Goal: Find specific page/section: Find specific page/section

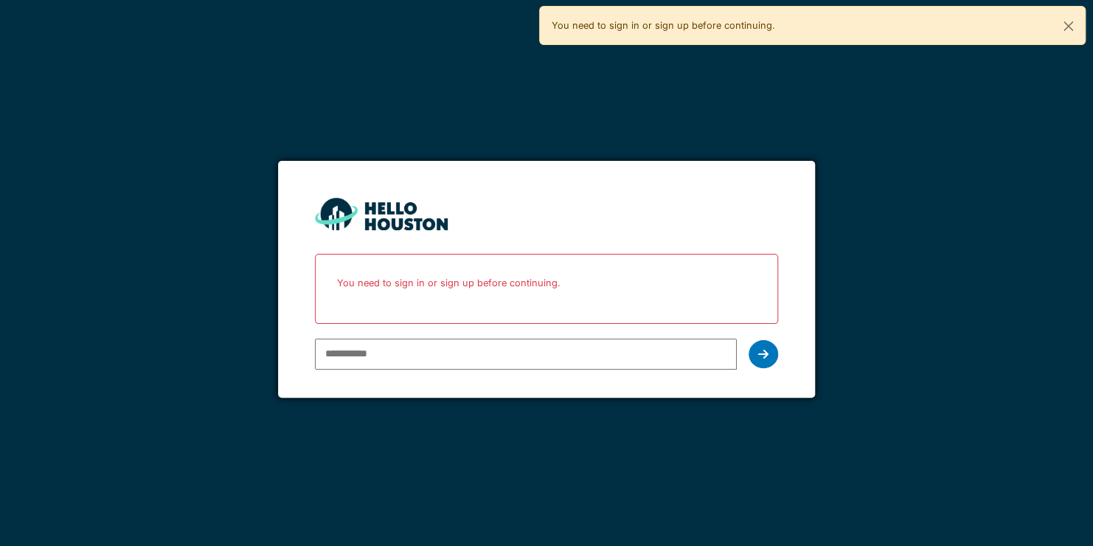
type input "**********"
click at [769, 356] on div at bounding box center [764, 354] width 30 height 28
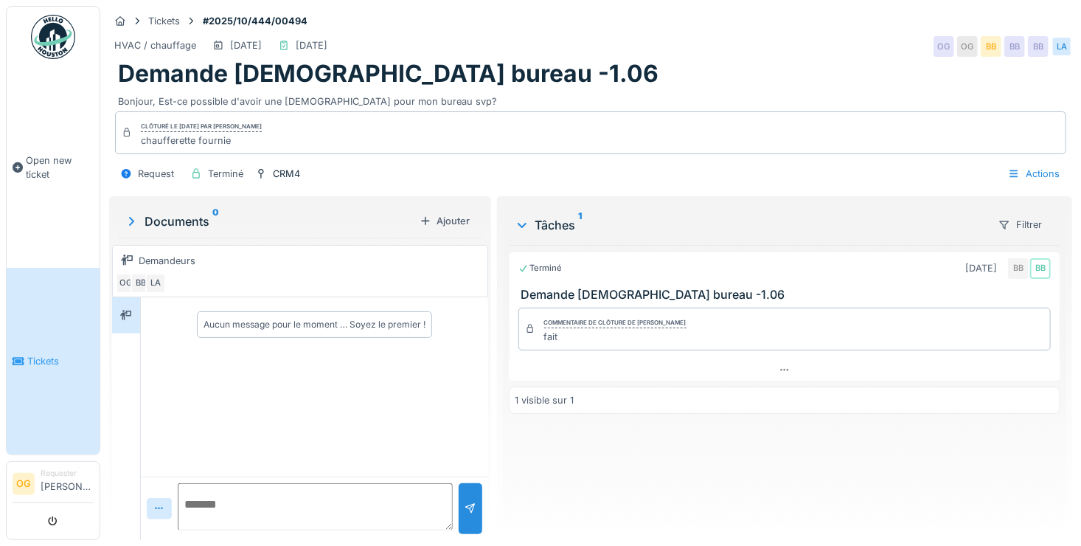
click at [80, 336] on link "Tickets" at bounding box center [53, 361] width 93 height 187
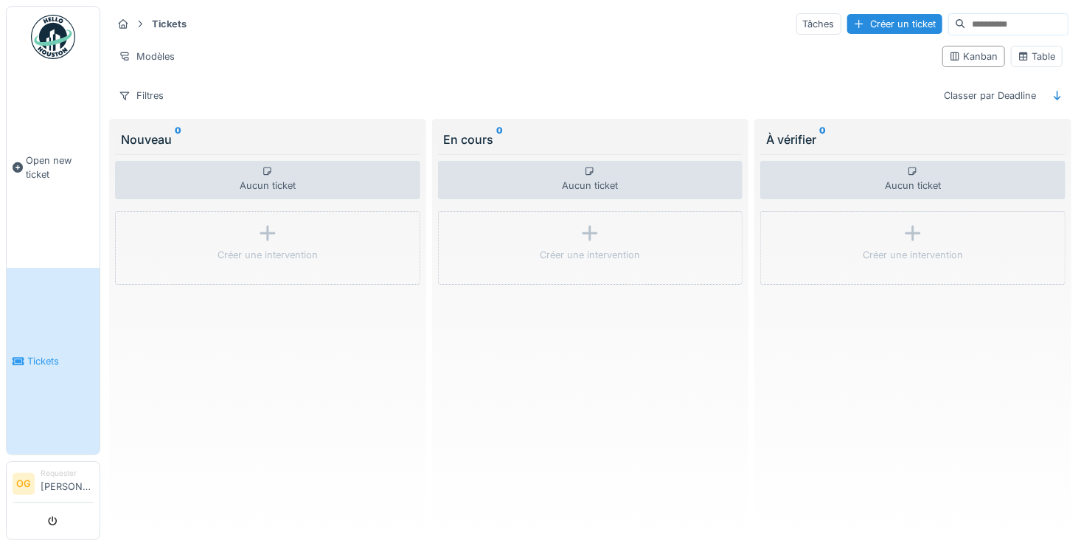
click at [44, 310] on link "Tickets" at bounding box center [53, 361] width 93 height 187
click at [160, 46] on div "Modèles" at bounding box center [146, 56] width 69 height 21
click at [168, 27] on strong "Tickets" at bounding box center [169, 24] width 46 height 14
click at [119, 20] on icon at bounding box center [123, 24] width 12 height 10
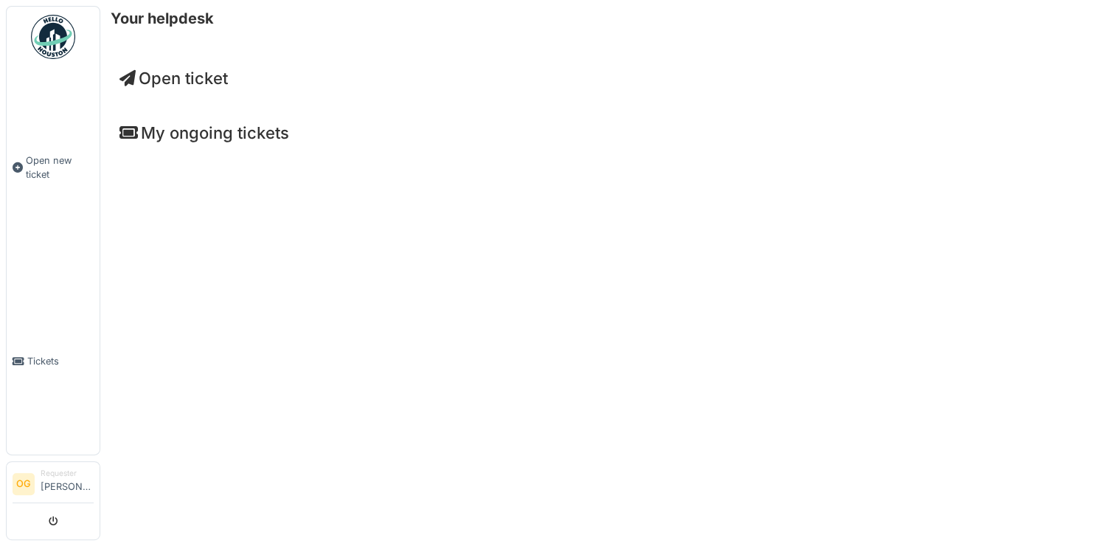
click at [193, 136] on h4 "My ongoing tickets" at bounding box center [596, 132] width 954 height 19
click at [110, 128] on div "My ongoing tickets" at bounding box center [597, 135] width 978 height 49
click at [137, 128] on icon at bounding box center [128, 133] width 18 height 16
click at [31, 364] on link "Tickets" at bounding box center [53, 361] width 93 height 187
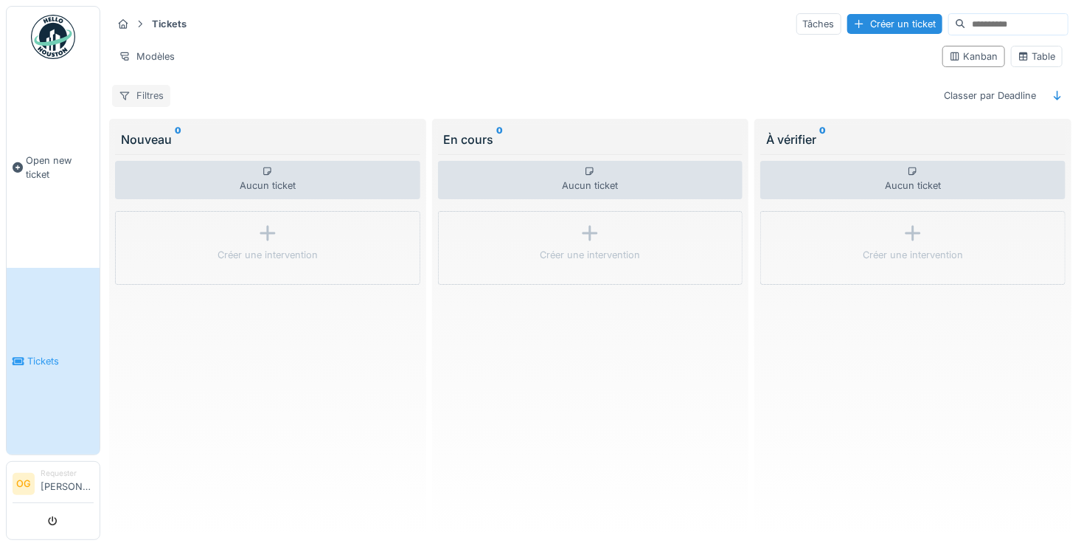
click at [134, 92] on div "Filtres" at bounding box center [141, 95] width 58 height 21
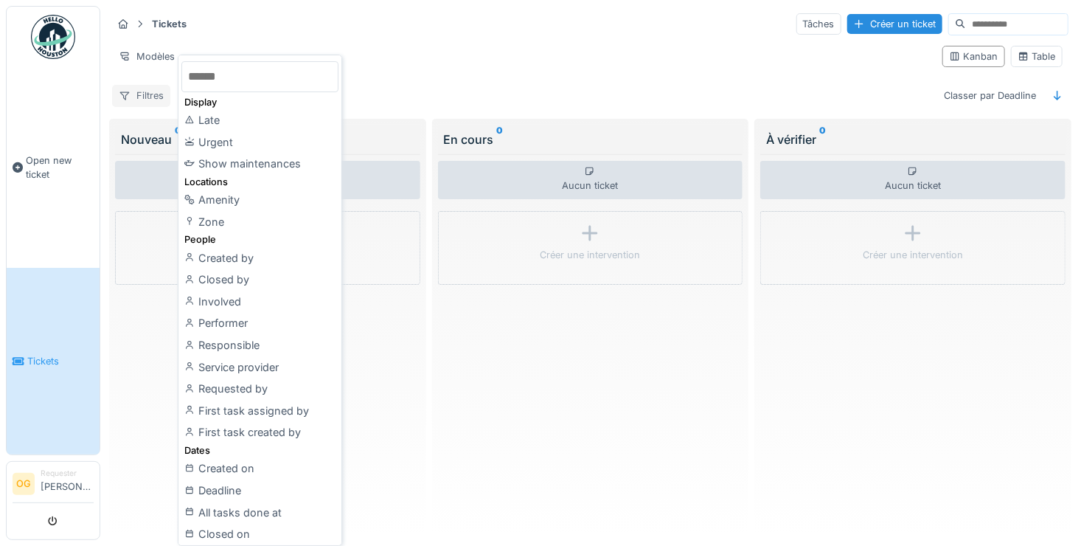
click at [134, 92] on div "Filtres" at bounding box center [141, 95] width 58 height 21
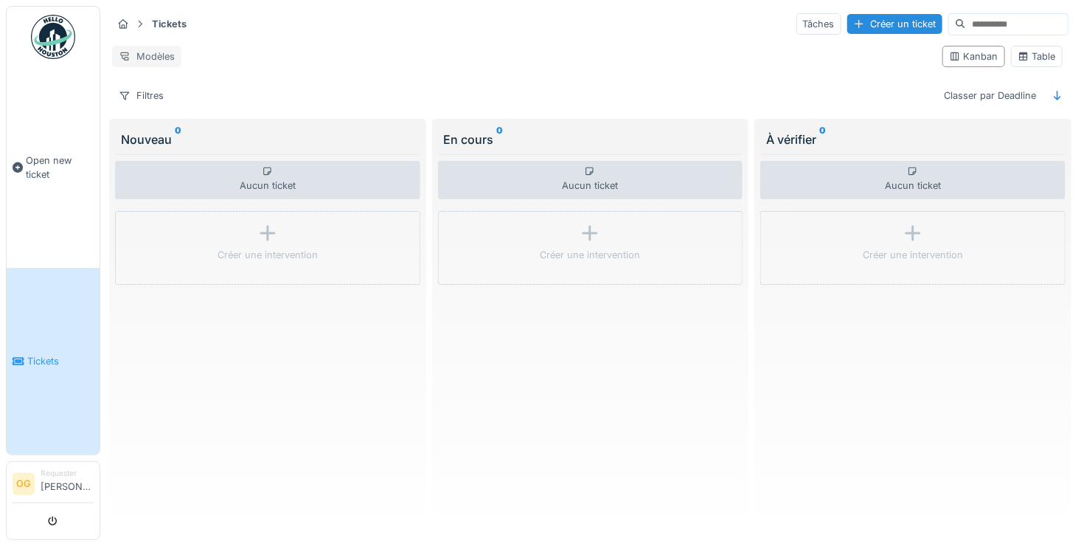
click at [160, 58] on div "Modèles" at bounding box center [146, 56] width 69 height 21
click at [127, 23] on icon at bounding box center [124, 24] width 10 height 10
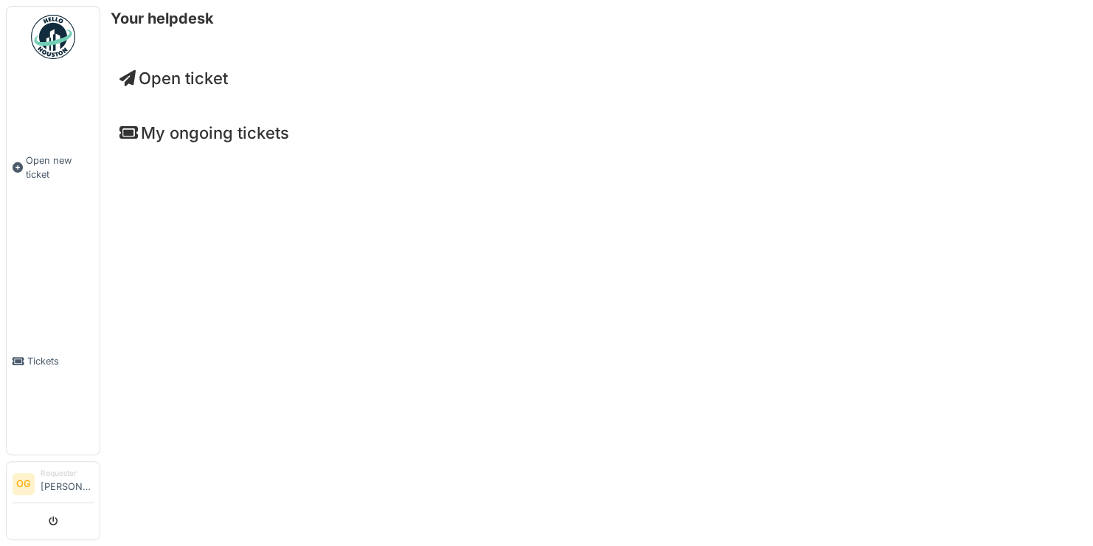
click at [163, 93] on div "Open ticket" at bounding box center [597, 81] width 978 height 49
click at [169, 77] on span "Open ticket" at bounding box center [173, 78] width 108 height 19
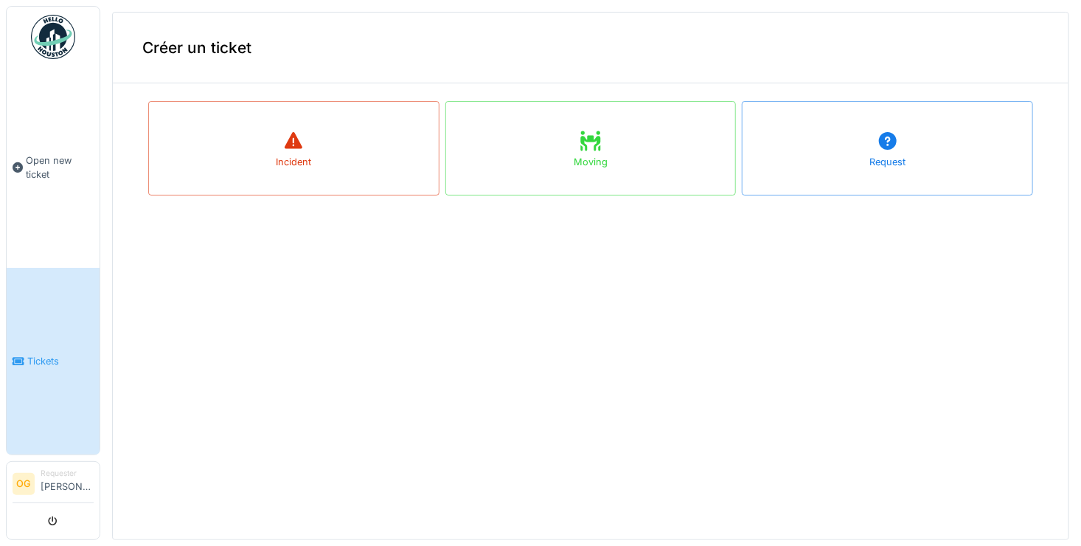
click at [48, 272] on link "Tickets" at bounding box center [53, 361] width 93 height 187
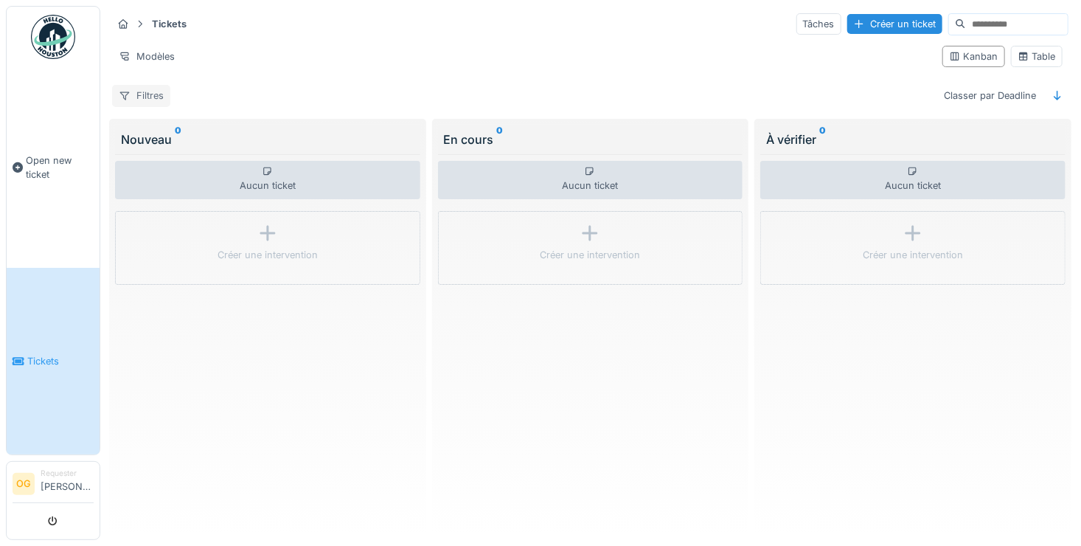
click at [136, 94] on div "Filtres" at bounding box center [141, 95] width 58 height 21
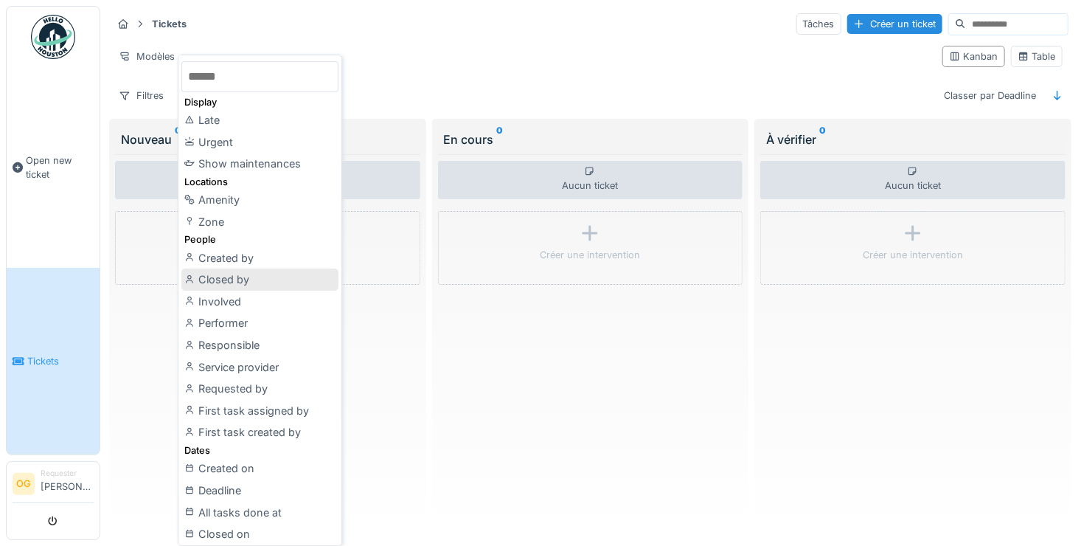
click at [259, 280] on div "Closed by" at bounding box center [259, 279] width 157 height 22
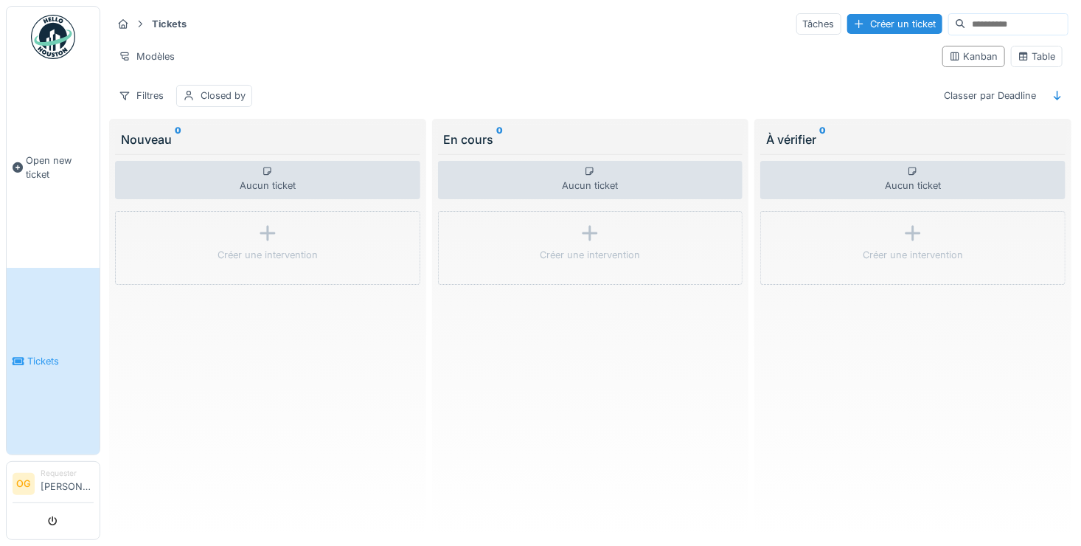
click at [288, 164] on div "Aucun ticket" at bounding box center [267, 180] width 305 height 38
click at [960, 50] on div "Kanban" at bounding box center [973, 56] width 49 height 14
click at [957, 65] on div "Kanban" at bounding box center [974, 56] width 63 height 21
click at [1030, 53] on div "Table" at bounding box center [1037, 56] width 38 height 14
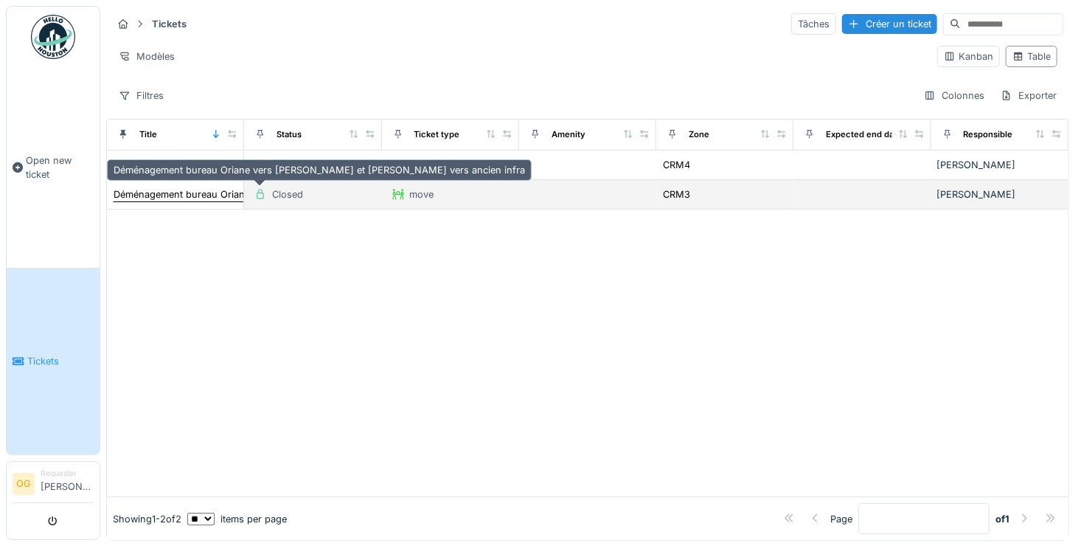
click at [196, 195] on div "Déménagement bureau Oriane vers [PERSON_NAME] et [PERSON_NAME] vers ancien infra" at bounding box center [320, 194] width 412 height 14
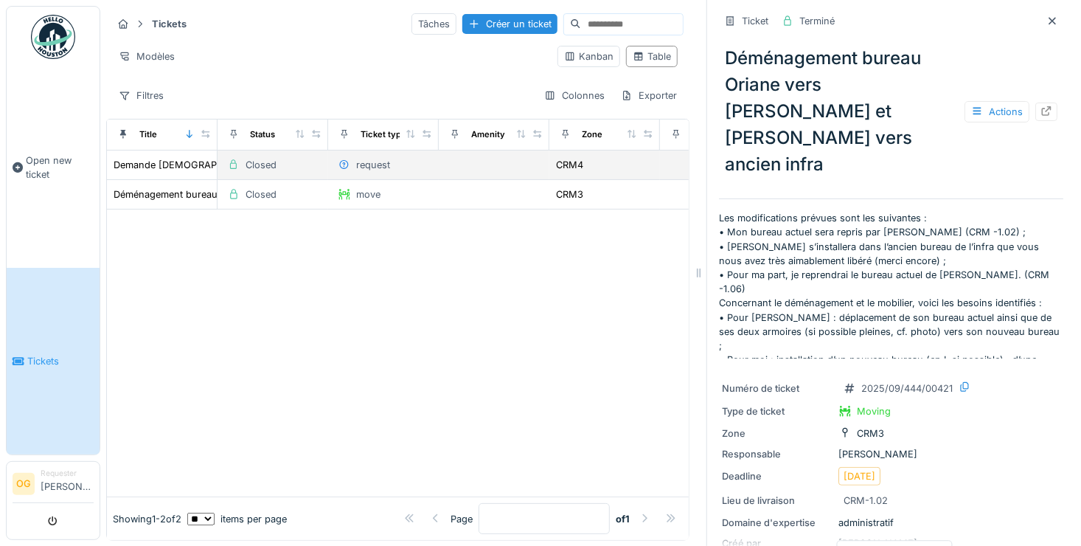
click at [369, 170] on div "request" at bounding box center [364, 164] width 60 height 17
